Goal: Task Accomplishment & Management: Manage account settings

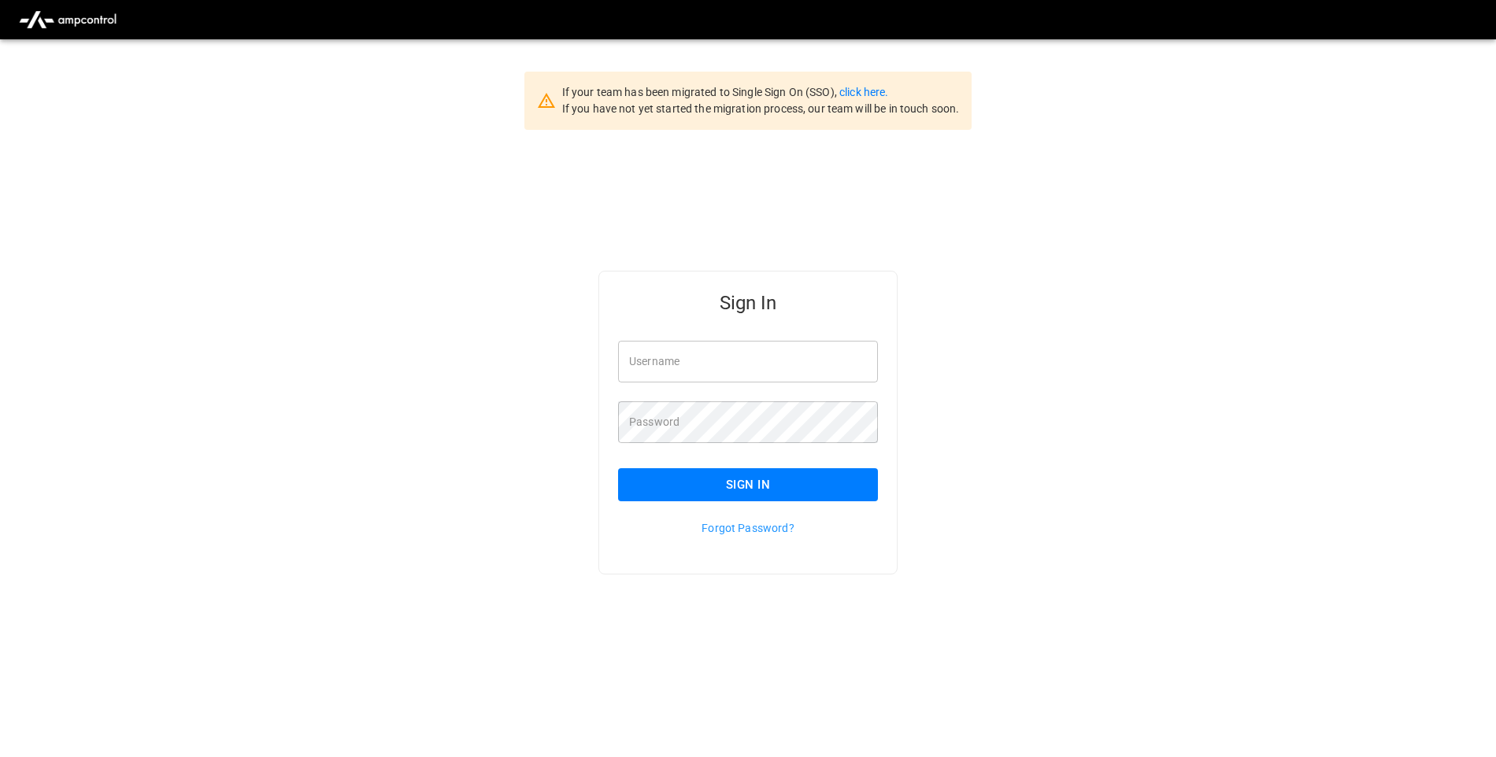
scroll to position [39, 0]
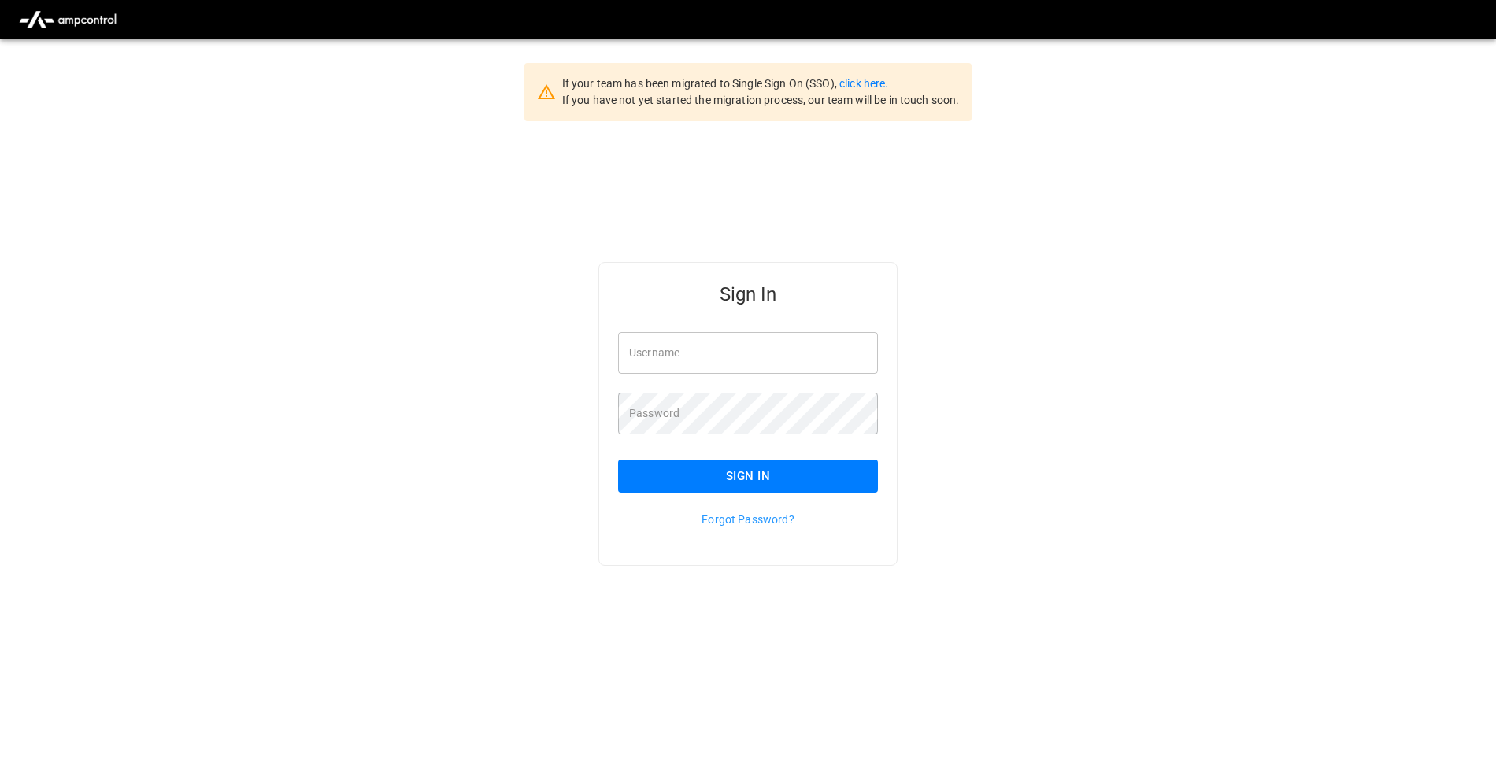
type input "**********"
click at [756, 484] on button "Sign In" at bounding box center [748, 476] width 260 height 33
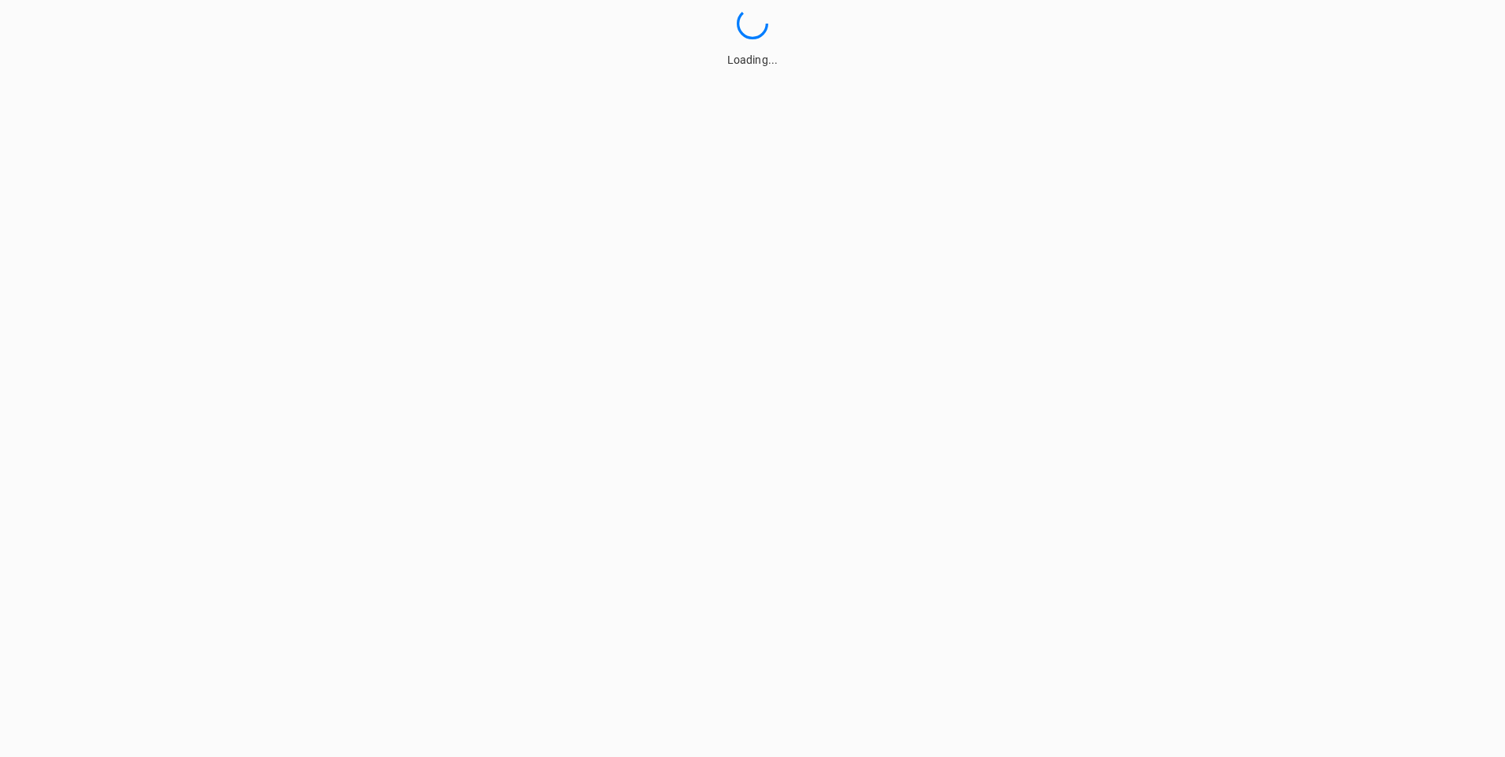
click at [772, 68] on html "Loading..." at bounding box center [752, 34] width 1505 height 68
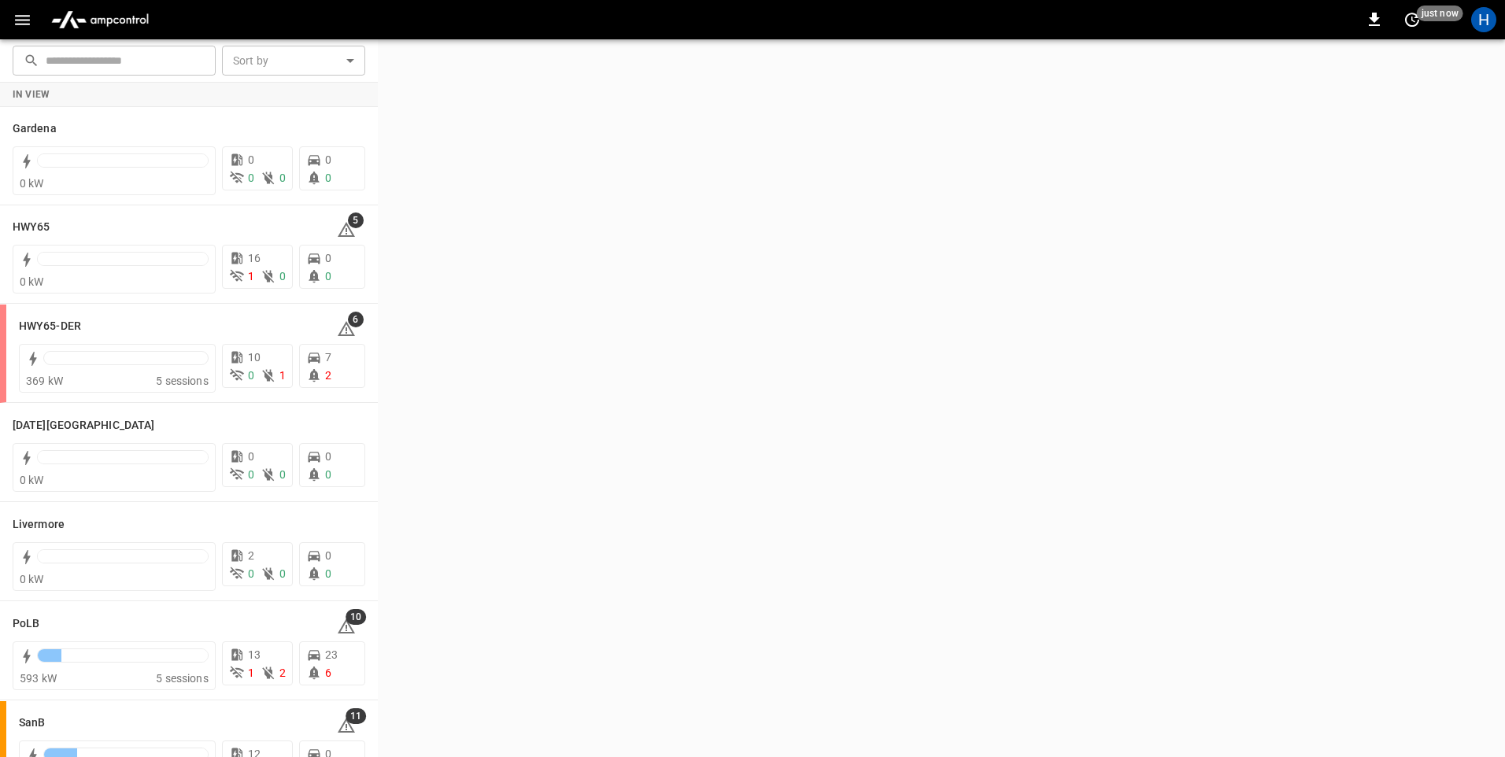
click at [24, 23] on icon "button" at bounding box center [23, 20] width 20 height 20
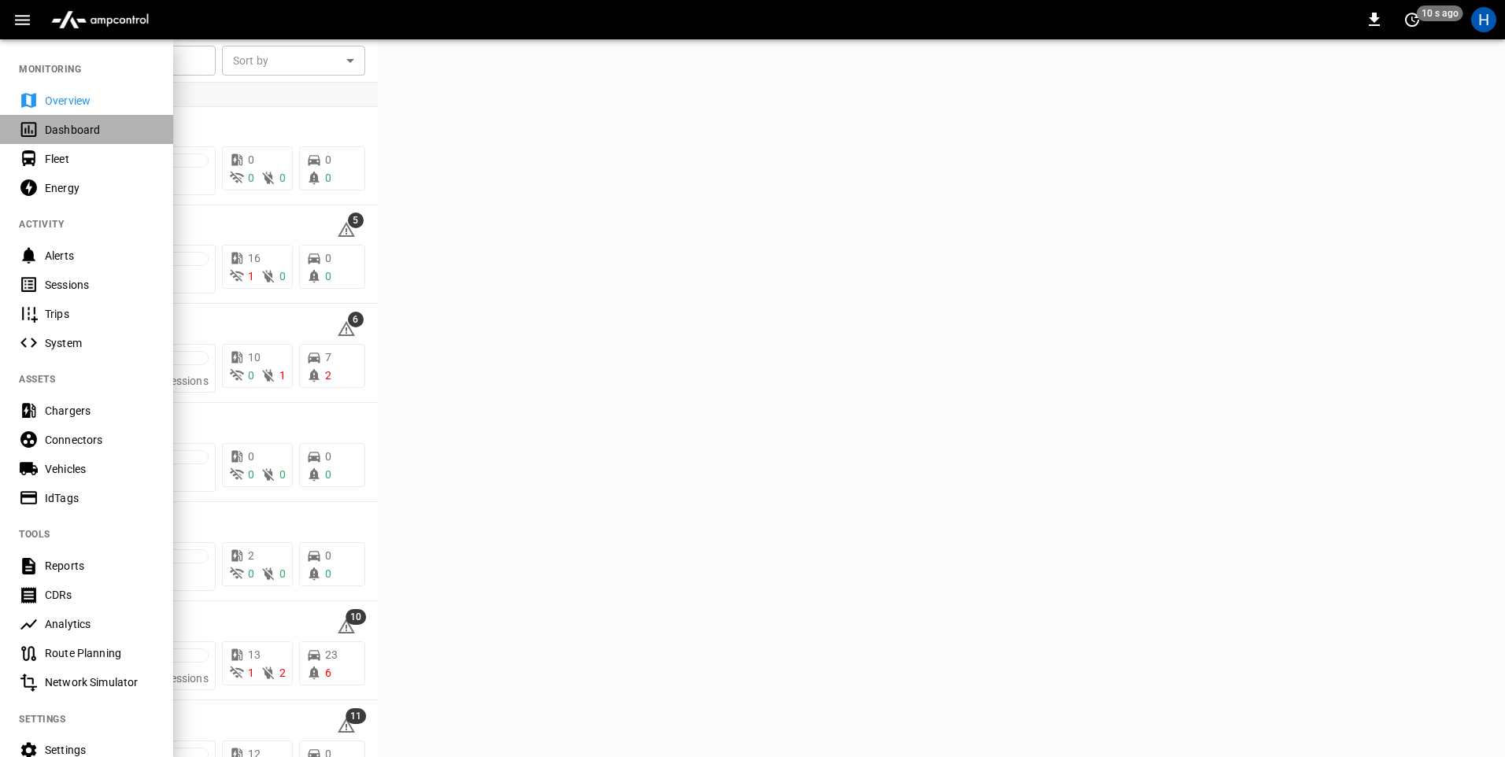
drag, startPoint x: 116, startPoint y: 123, endPoint x: 344, endPoint y: 49, distance: 239.2
click at [116, 122] on div "Dashboard" at bounding box center [99, 130] width 109 height 16
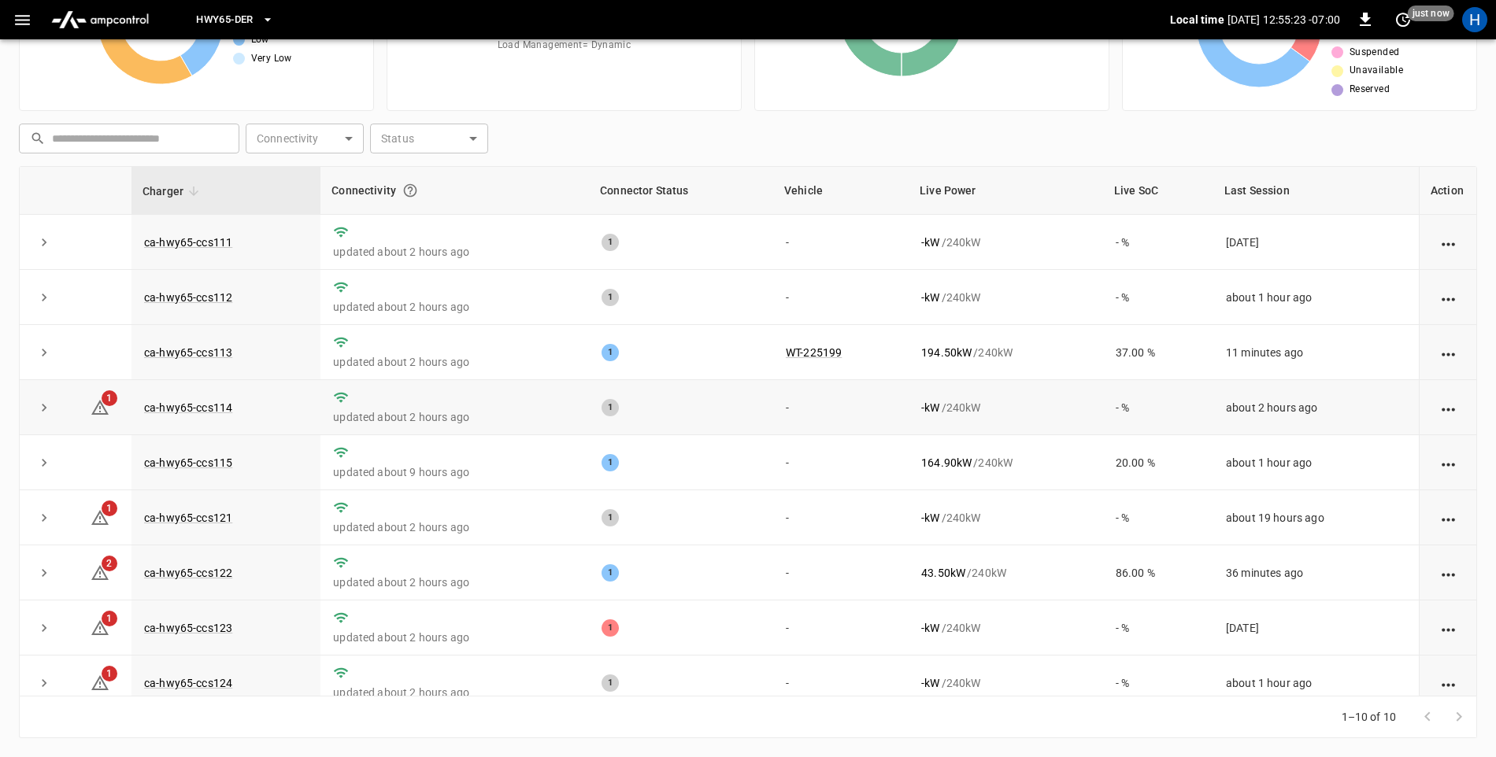
scroll to position [79, 0]
